Goal: Task Accomplishment & Management: Use online tool/utility

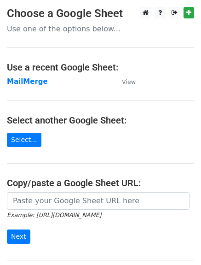
click at [14, 128] on main "Choose a Google Sheet Use one of the options below... Use a recent Google Sheet…" at bounding box center [100, 150] width 201 height 286
click at [15, 139] on link "Select..." at bounding box center [24, 140] width 35 height 14
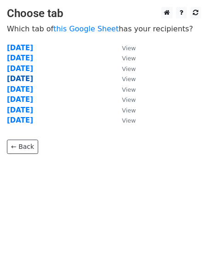
click at [24, 78] on strong "05/09/2025" at bounding box center [20, 79] width 26 height 8
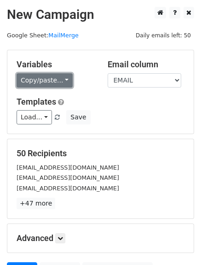
click at [48, 83] on link "Copy/paste..." at bounding box center [45, 80] width 56 height 14
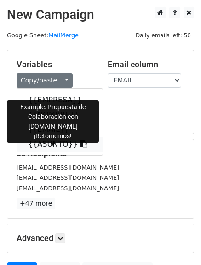
click at [38, 144] on link "{{ASUNTO}}" at bounding box center [60, 144] width 86 height 15
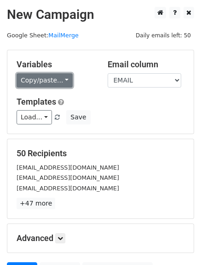
click at [41, 78] on link "Copy/paste..." at bounding box center [45, 80] width 56 height 14
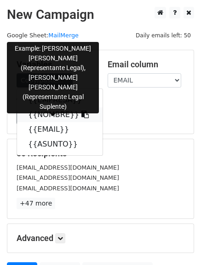
click at [41, 113] on link "{{NOMBRE}}" at bounding box center [60, 114] width 86 height 15
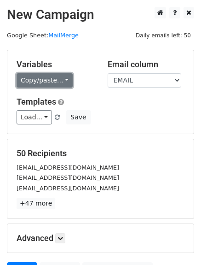
click at [44, 78] on link "Copy/paste..." at bounding box center [45, 80] width 56 height 14
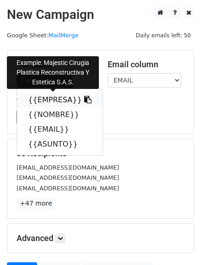
click at [44, 102] on link "{{EMPRESA}}" at bounding box center [60, 100] width 86 height 15
